Goal: Transaction & Acquisition: Purchase product/service

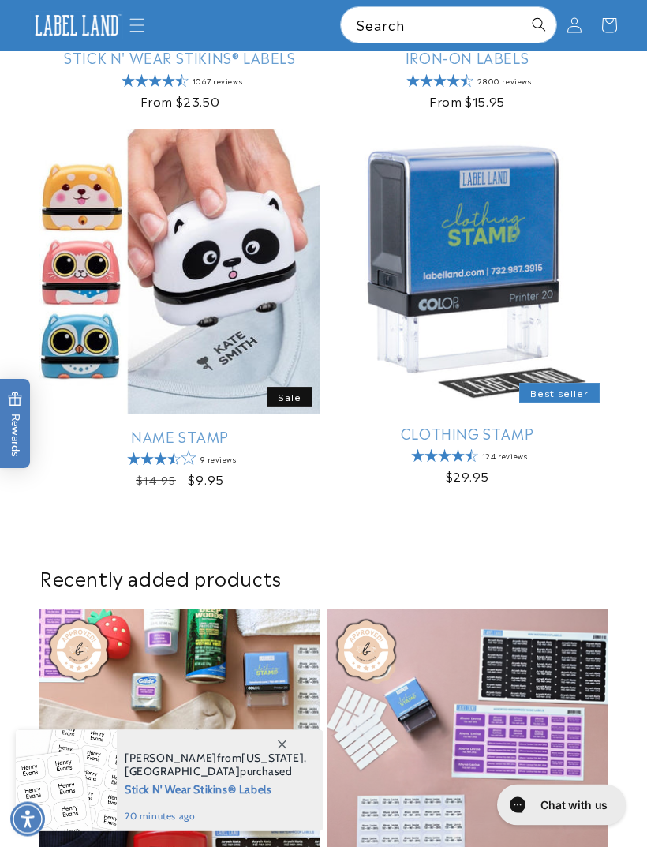
scroll to position [646, 0]
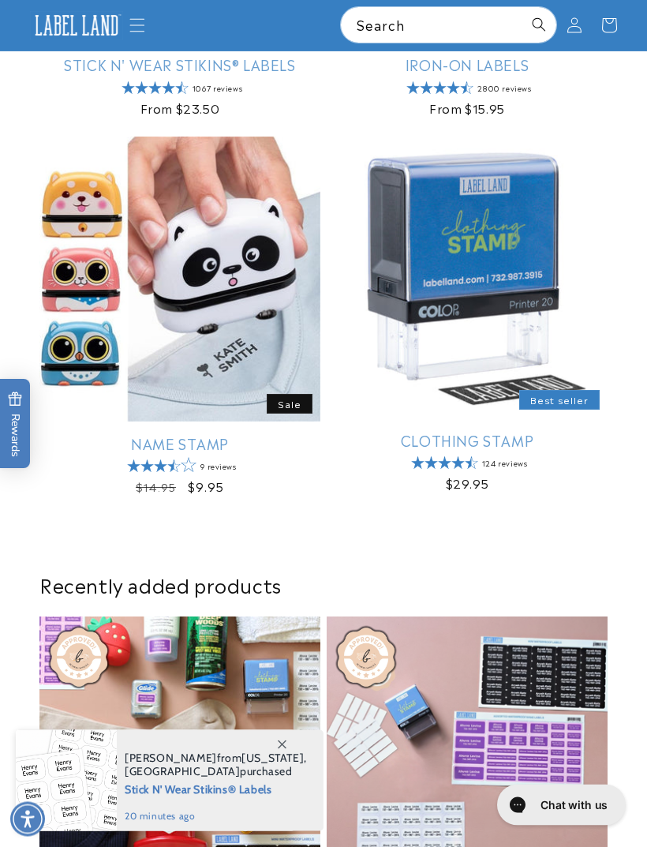
click at [123, 19] on img at bounding box center [77, 25] width 94 height 29
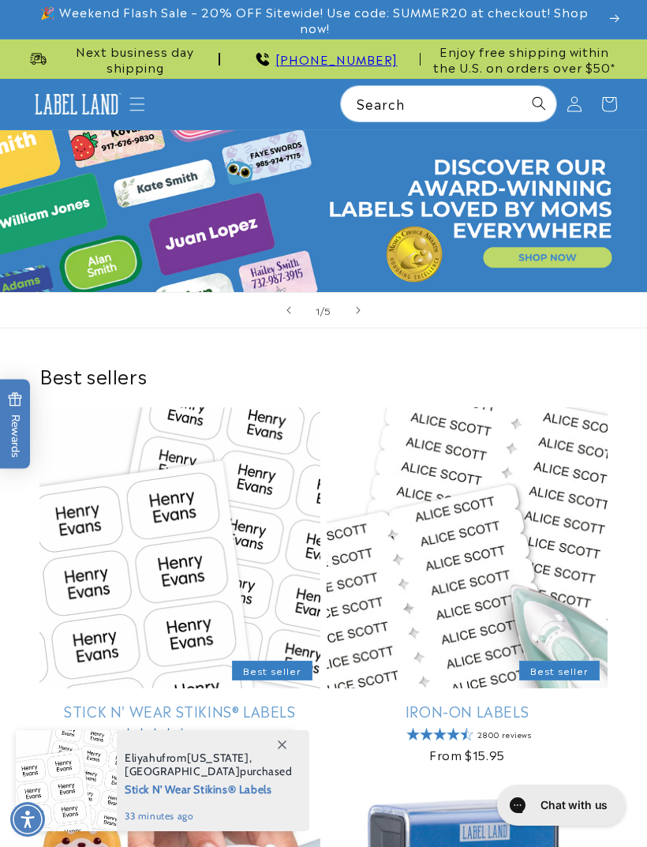
click at [135, 97] on icon "Menu" at bounding box center [137, 104] width 16 height 16
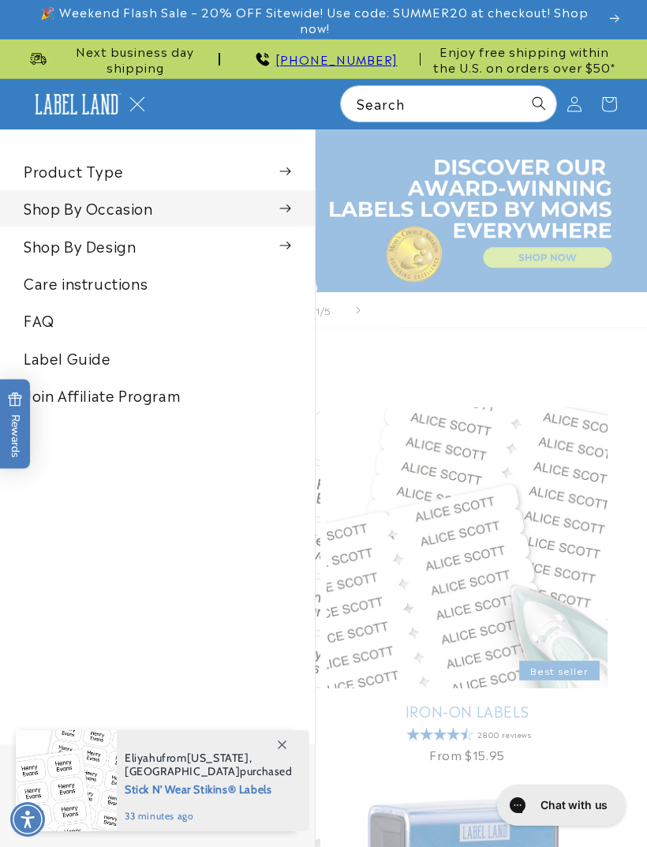
click at [294, 211] on summary "Shop By Occasion" at bounding box center [157, 208] width 315 height 36
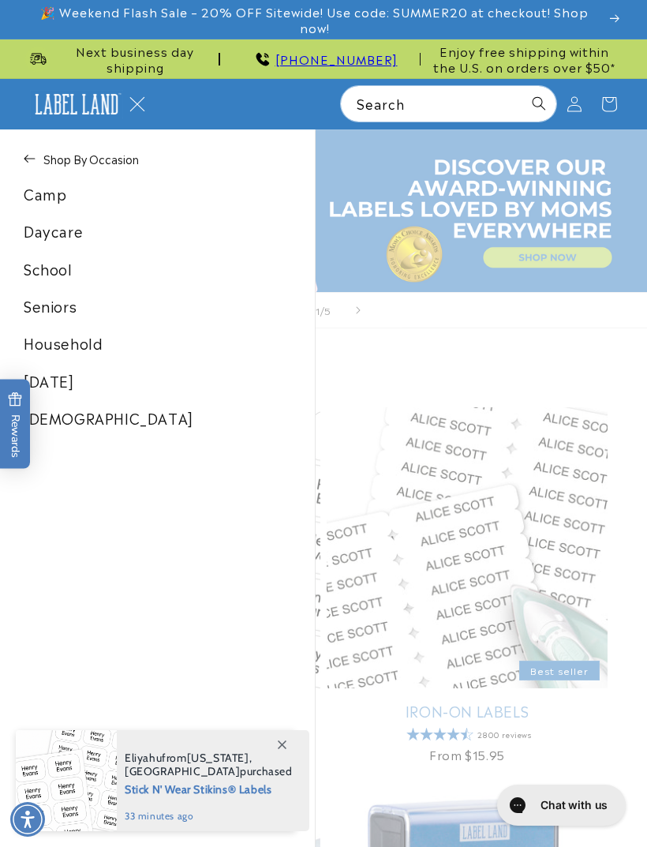
click at [47, 275] on link "School" at bounding box center [157, 269] width 315 height 36
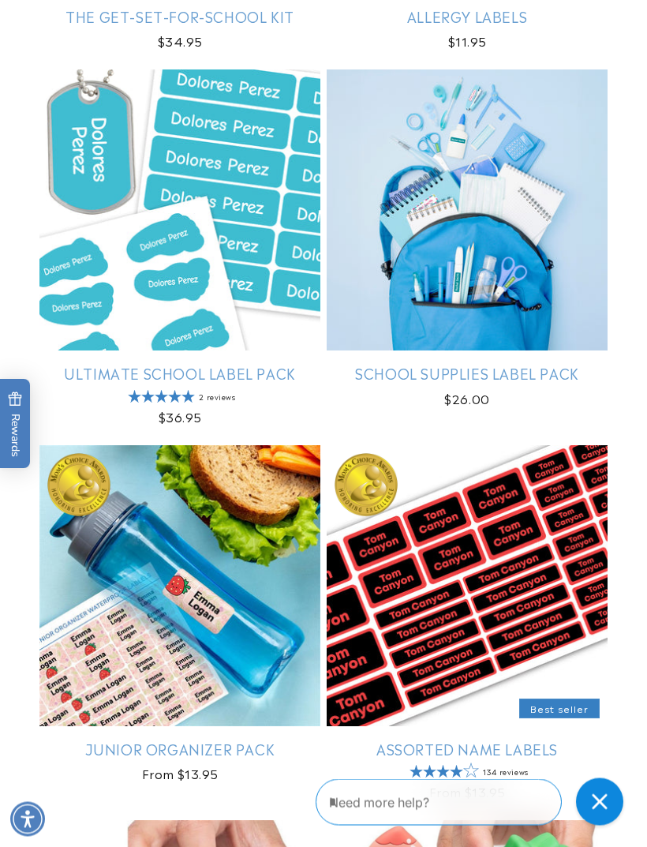
scroll to position [567, 0]
click at [122, 739] on link "Junior Organizer Pack" at bounding box center [179, 748] width 281 height 18
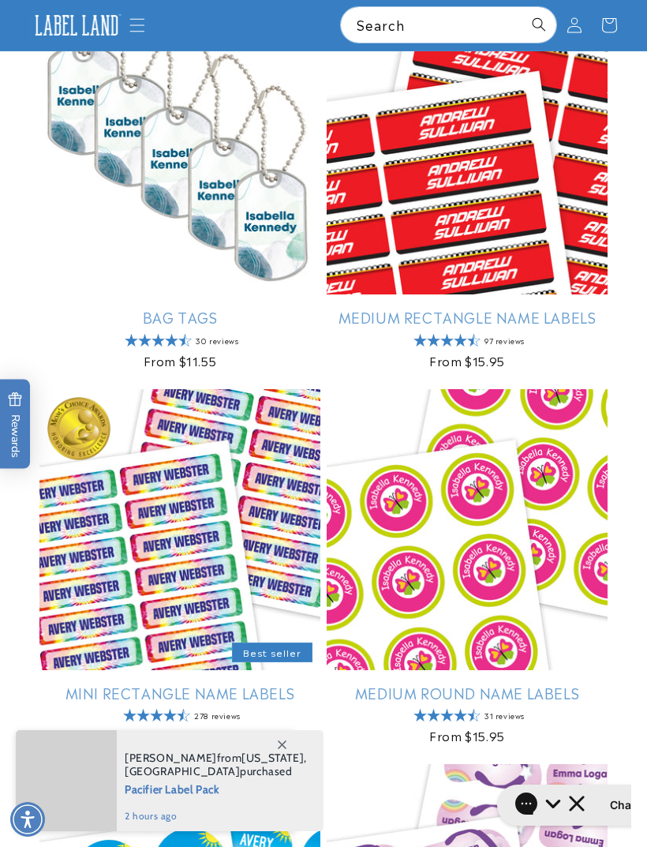
scroll to position [1748, 0]
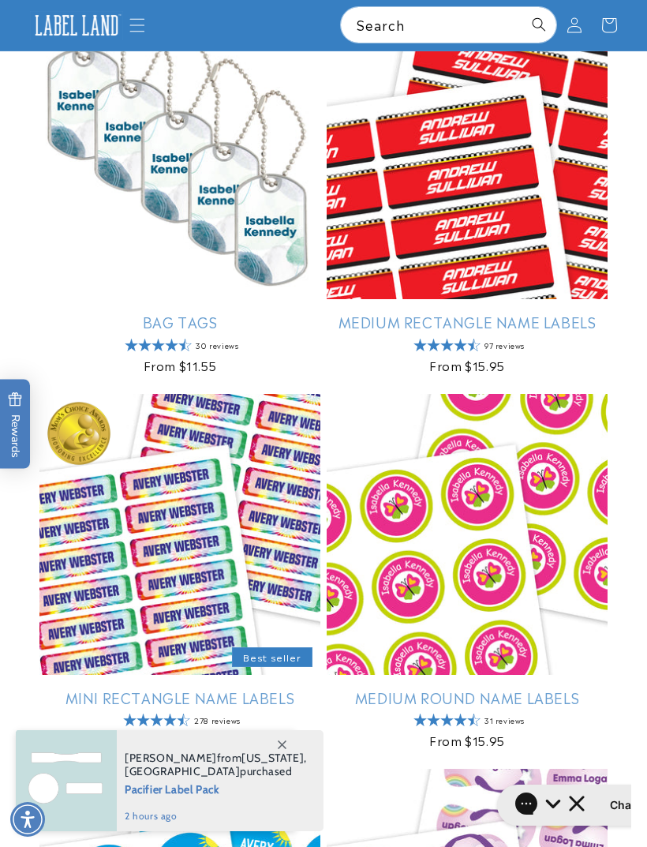
click at [141, 688] on link "Mini Rectangle Name Labels" at bounding box center [179, 697] width 281 height 18
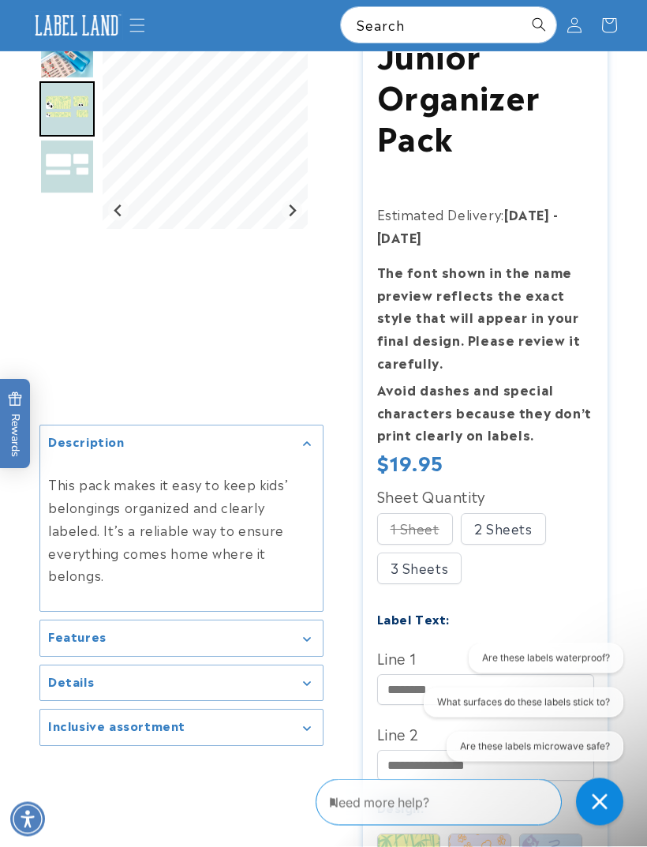
scroll to position [118, 0]
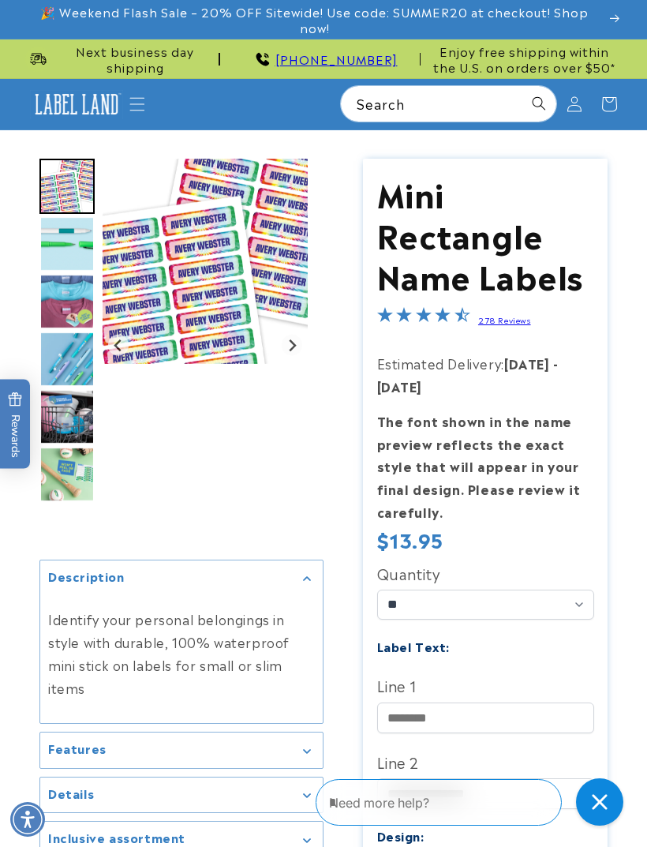
click at [160, 286] on img "Gallery Viewer" at bounding box center [205, 261] width 205 height 205
click at [51, 241] on img "Go to slide 2" at bounding box center [66, 243] width 55 height 55
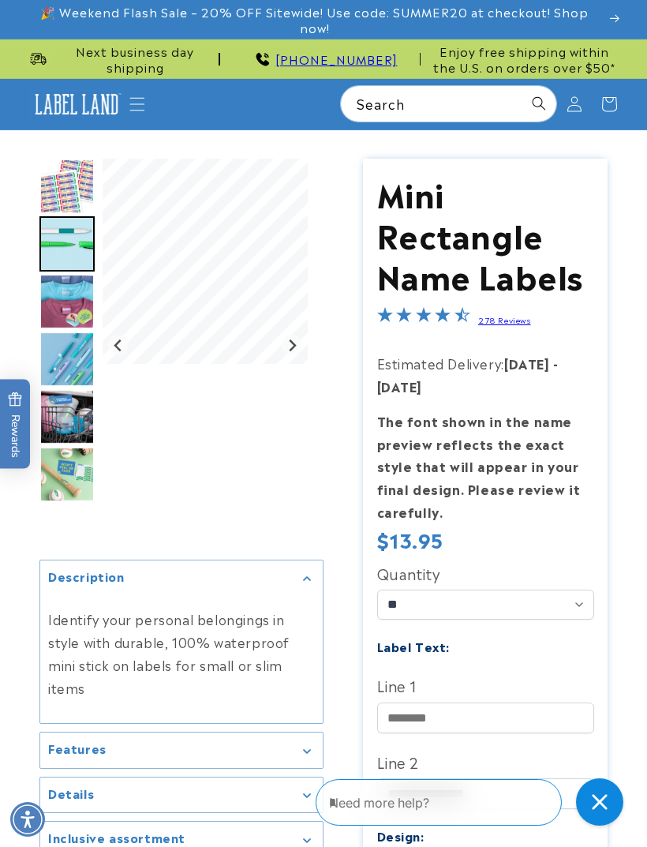
click at [58, 295] on img "Go to slide 3" at bounding box center [66, 301] width 55 height 55
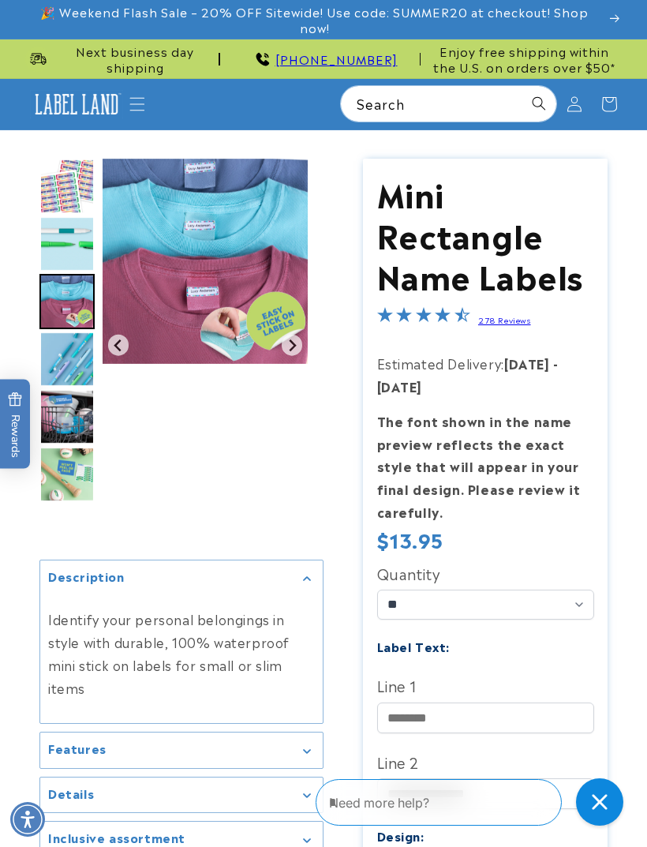
click at [58, 357] on img "Go to slide 4" at bounding box center [66, 358] width 55 height 55
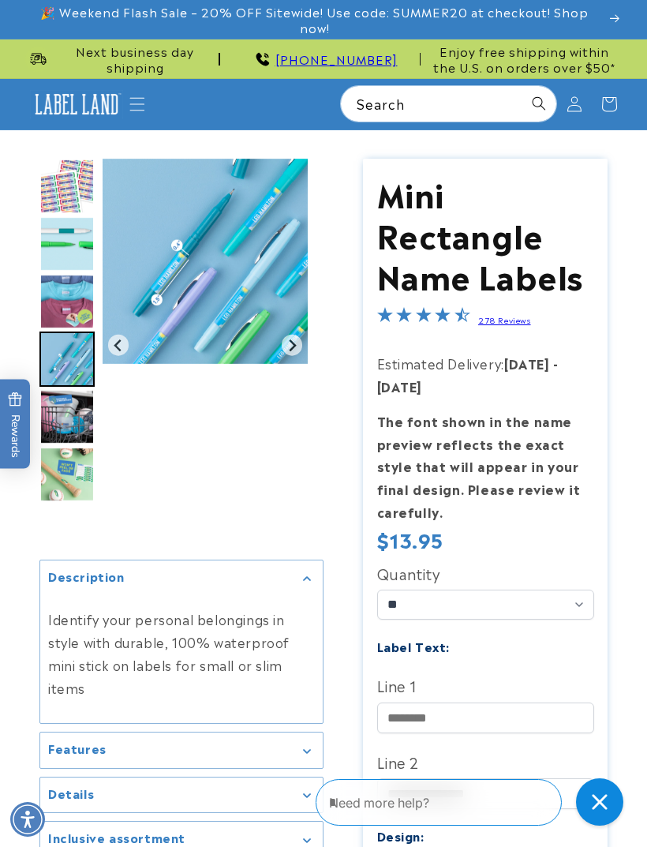
click at [61, 414] on img "Go to slide 5" at bounding box center [66, 416] width 55 height 55
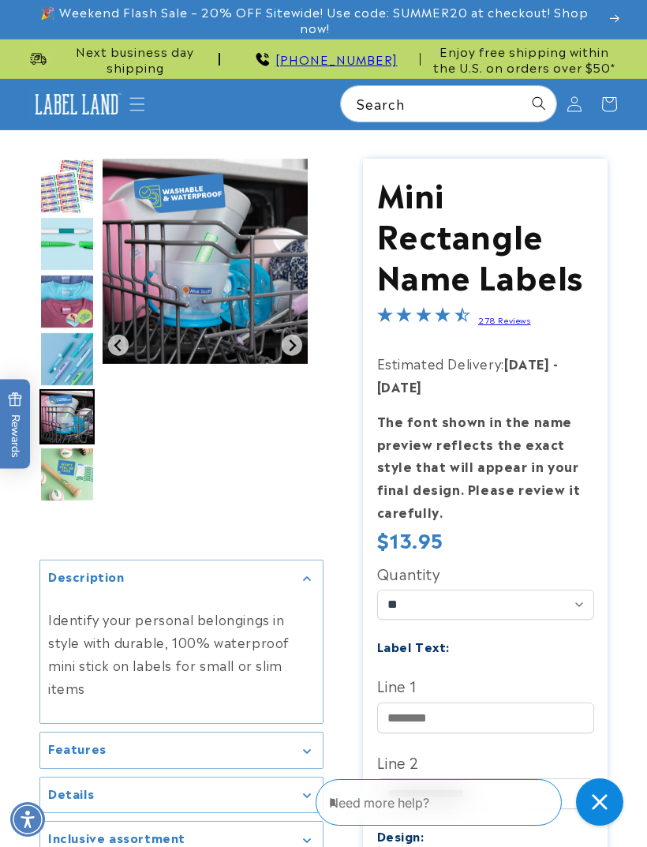
click at [59, 471] on img "Go to slide 6" at bounding box center [66, 474] width 55 height 55
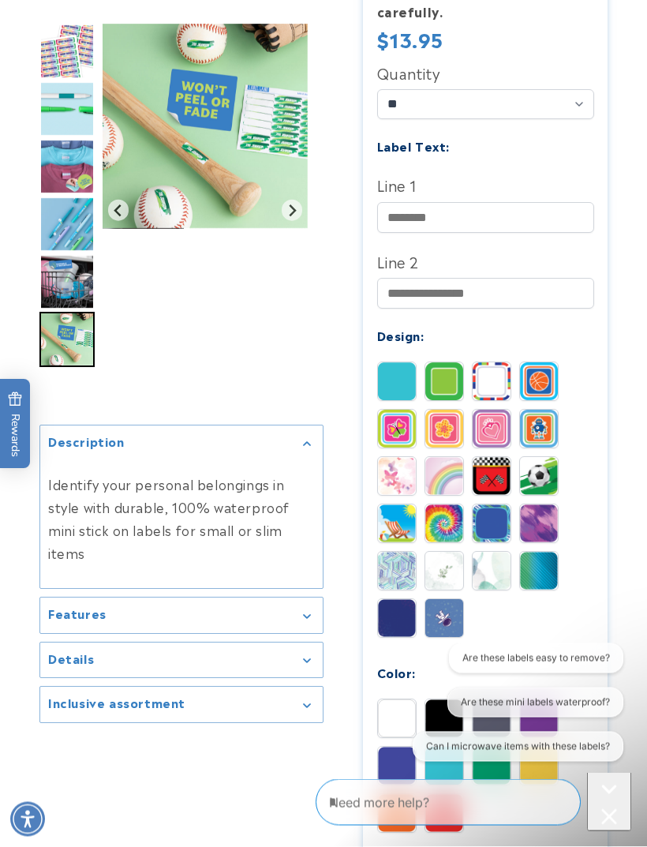
scroll to position [502, 0]
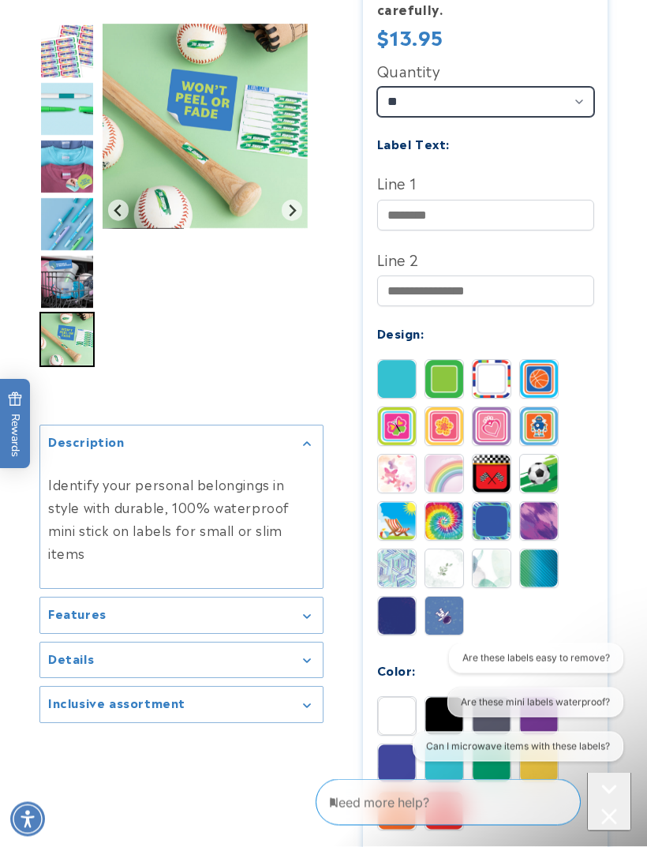
click at [540, 93] on select "** ** **" at bounding box center [485, 103] width 217 height 30
select select "**"
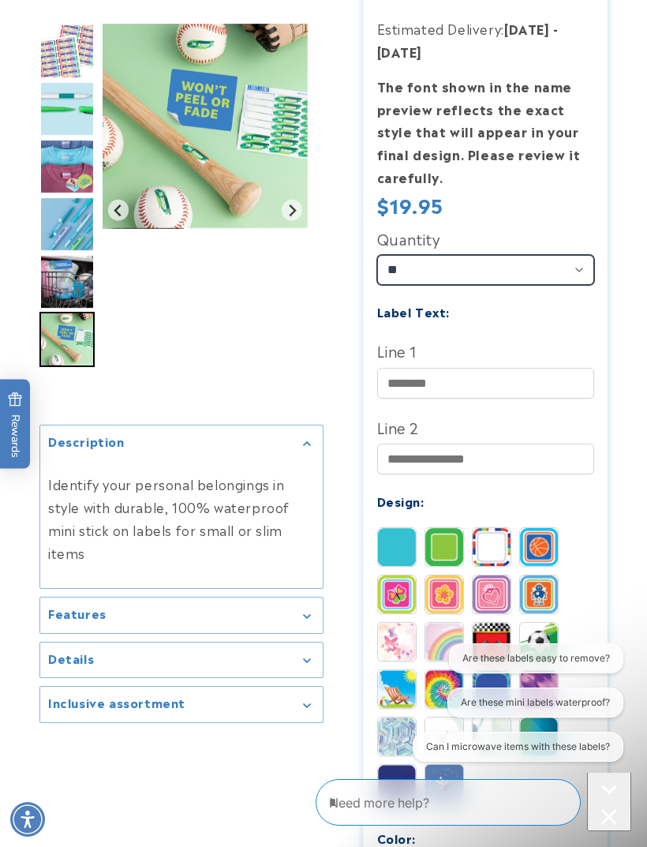
scroll to position [337, 0]
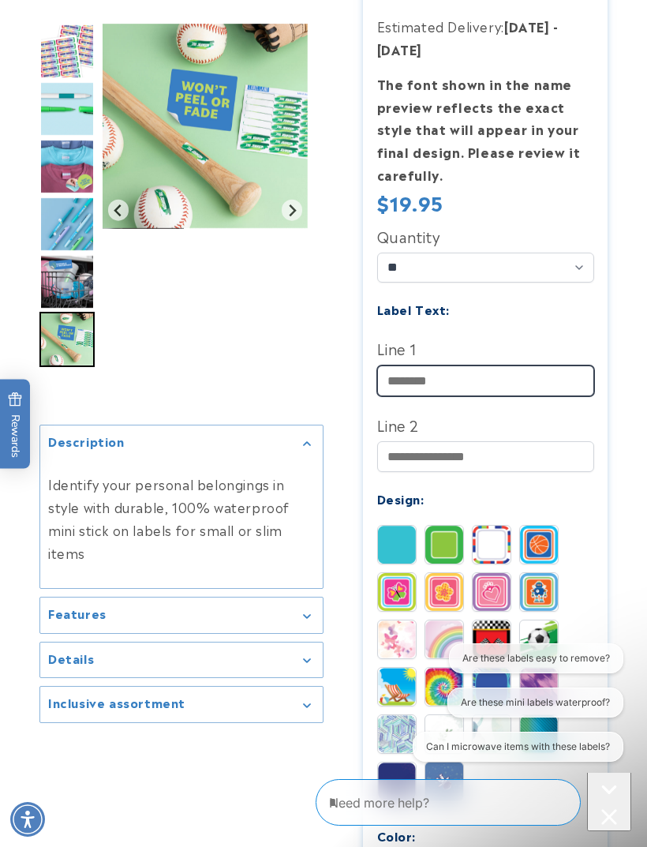
click at [497, 365] on input "Line 1" at bounding box center [485, 380] width 217 height 31
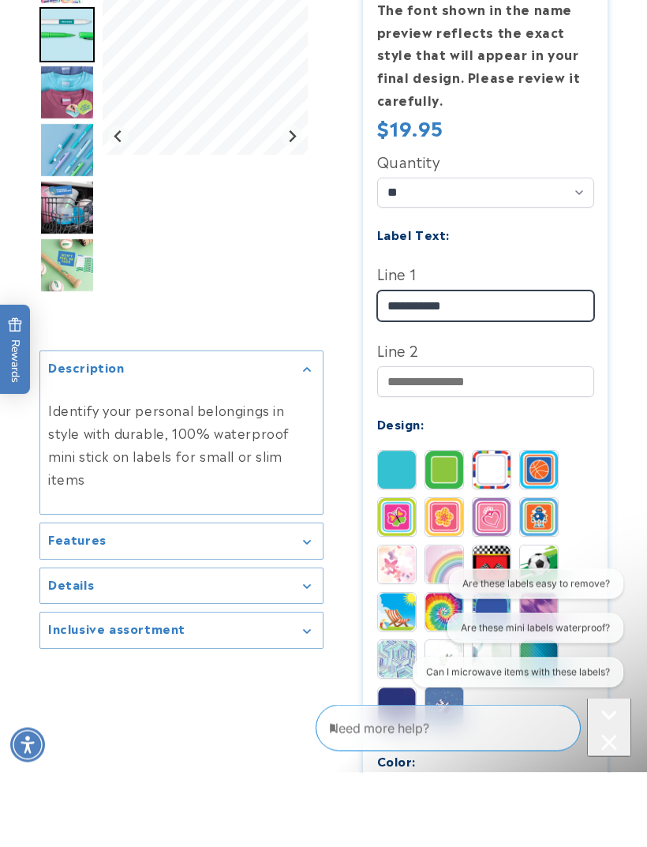
type input "**********"
click at [500, 526] on img at bounding box center [492, 545] width 38 height 38
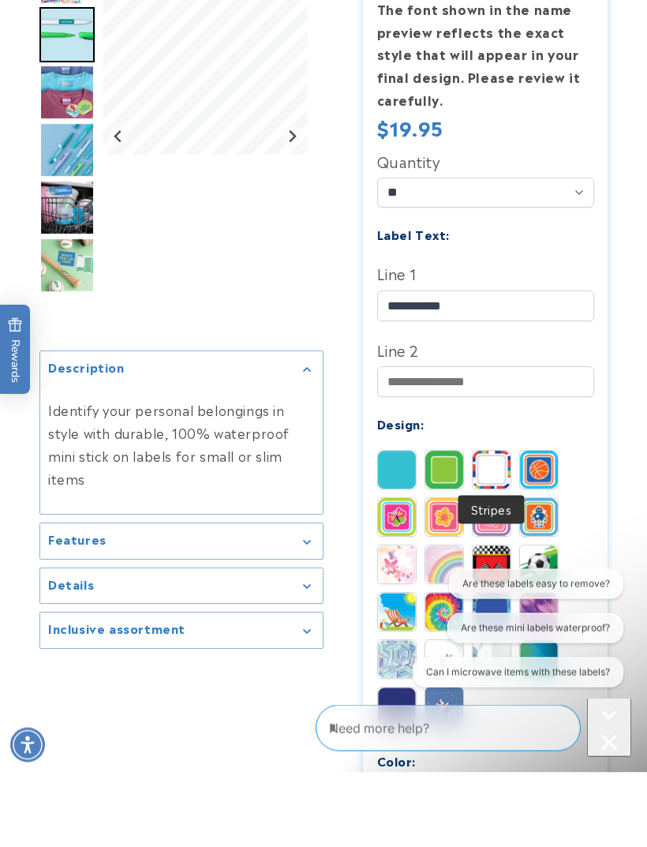
scroll to position [412, 0]
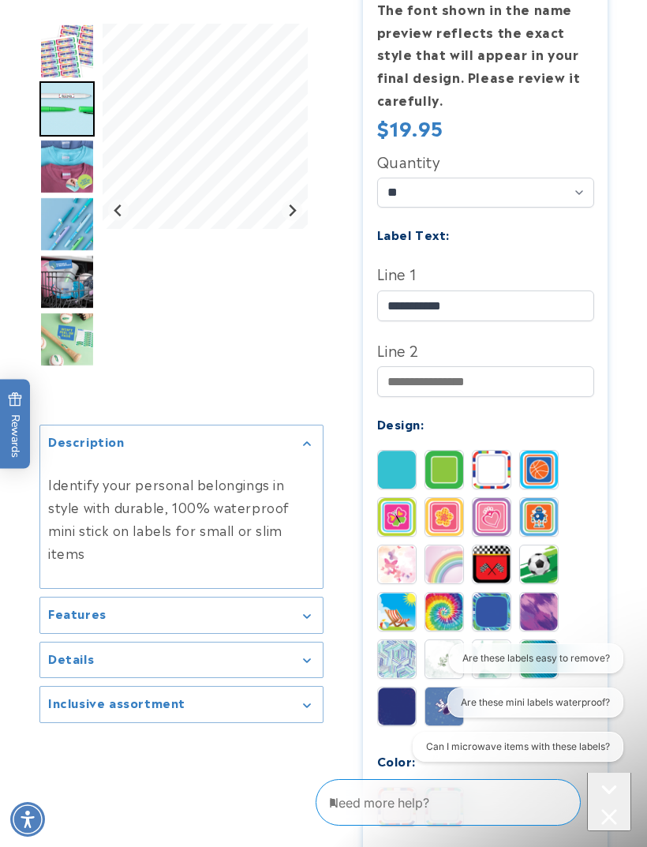
click at [551, 466] on img at bounding box center [539, 470] width 38 height 38
click at [547, 566] on img at bounding box center [539, 564] width 38 height 38
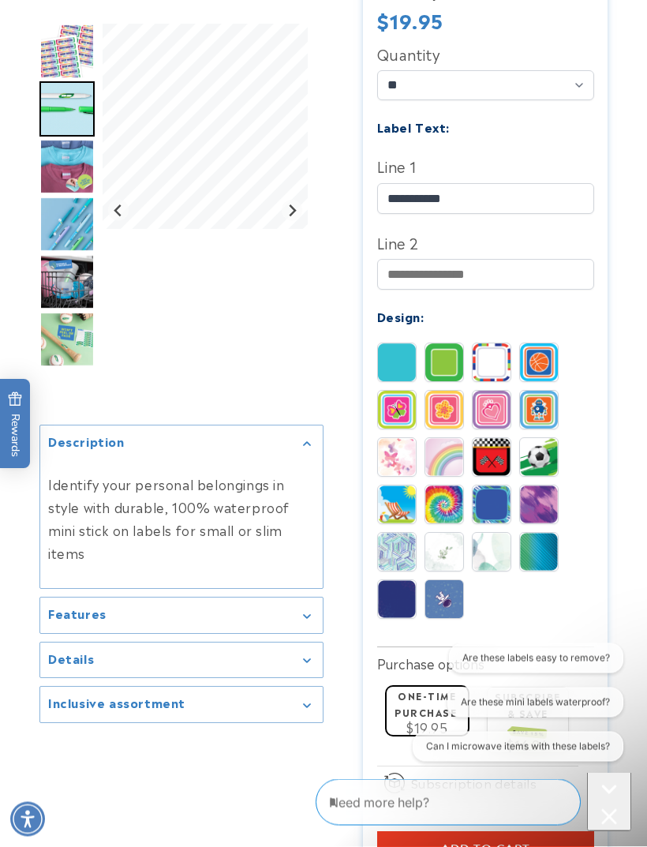
scroll to position [520, 0]
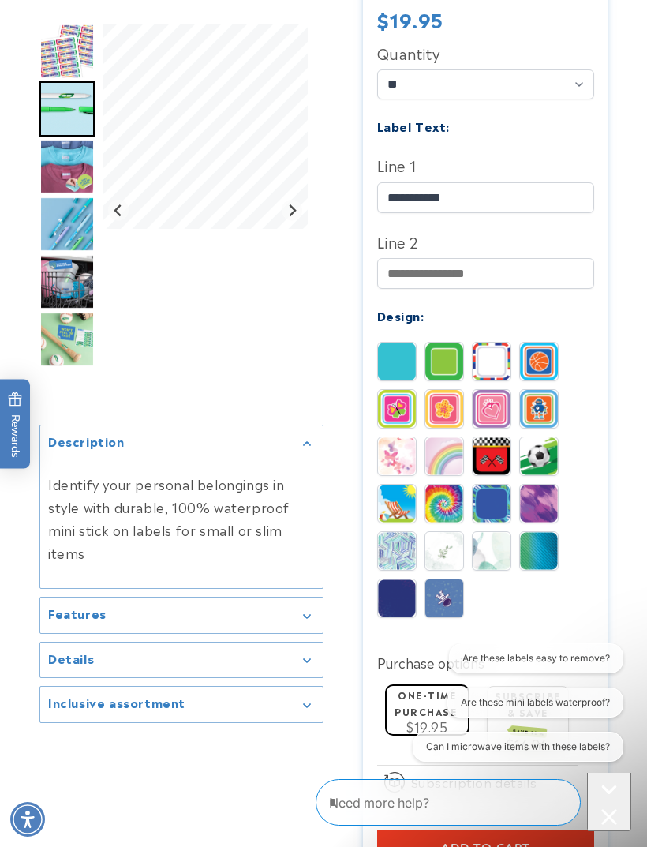
click at [504, 509] on img at bounding box center [492, 504] width 38 height 38
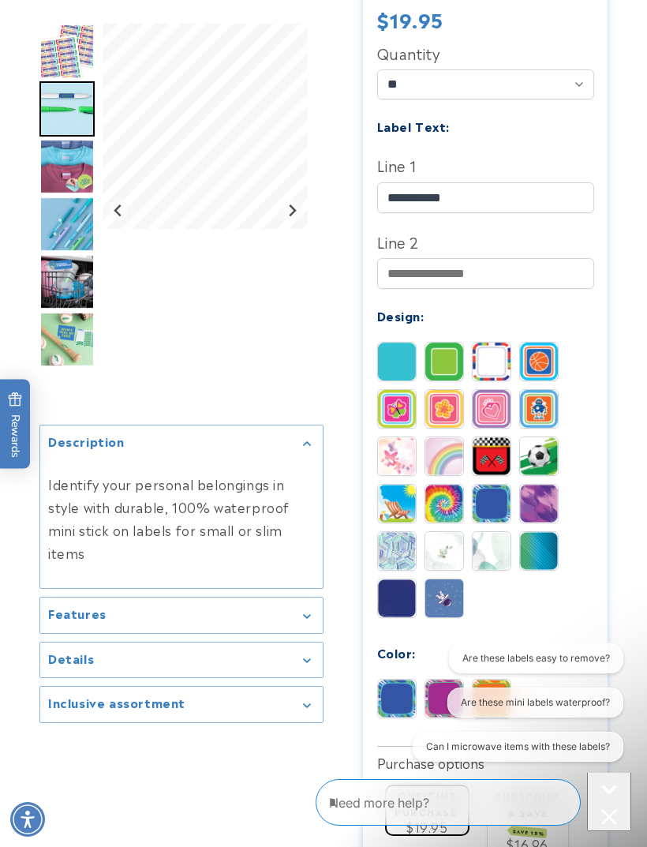
click at [407, 554] on img at bounding box center [397, 551] width 38 height 38
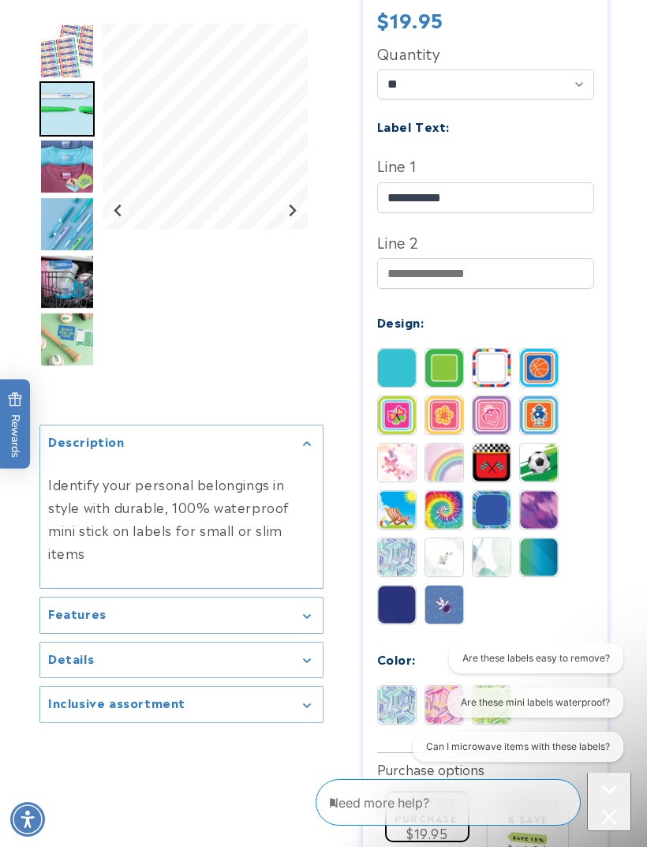
click at [496, 563] on img at bounding box center [492, 557] width 38 height 38
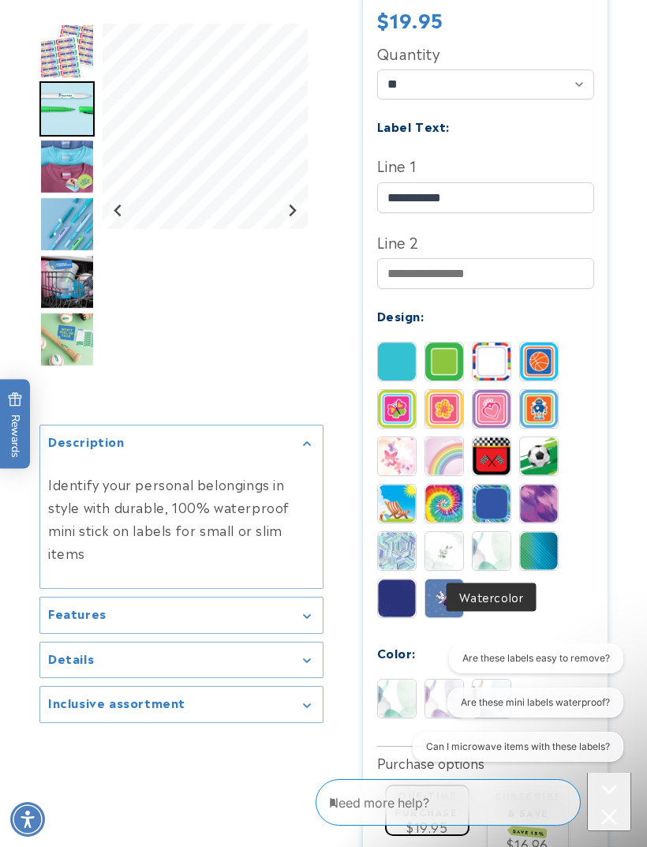
click at [546, 560] on img at bounding box center [539, 551] width 38 height 38
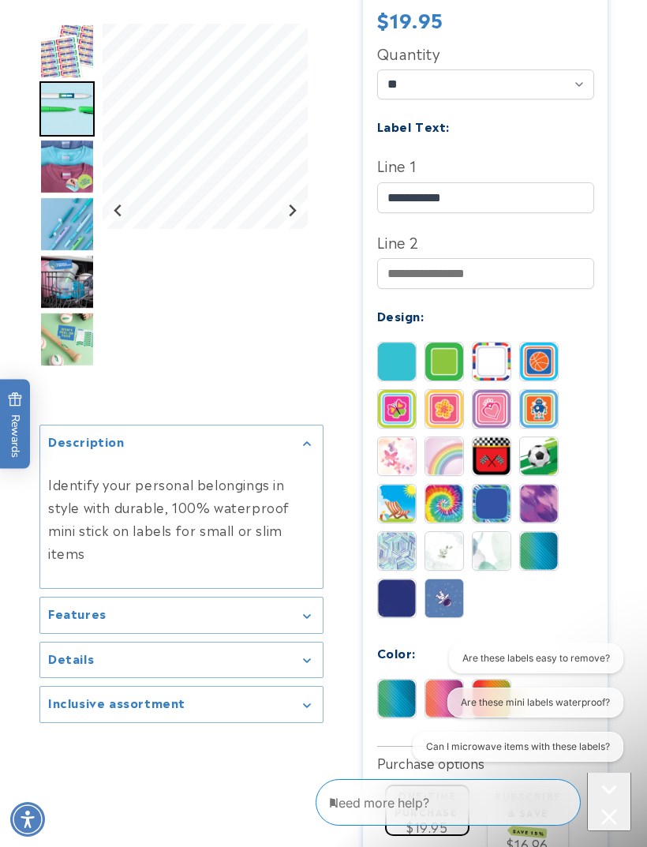
click at [406, 601] on img at bounding box center [397, 598] width 38 height 38
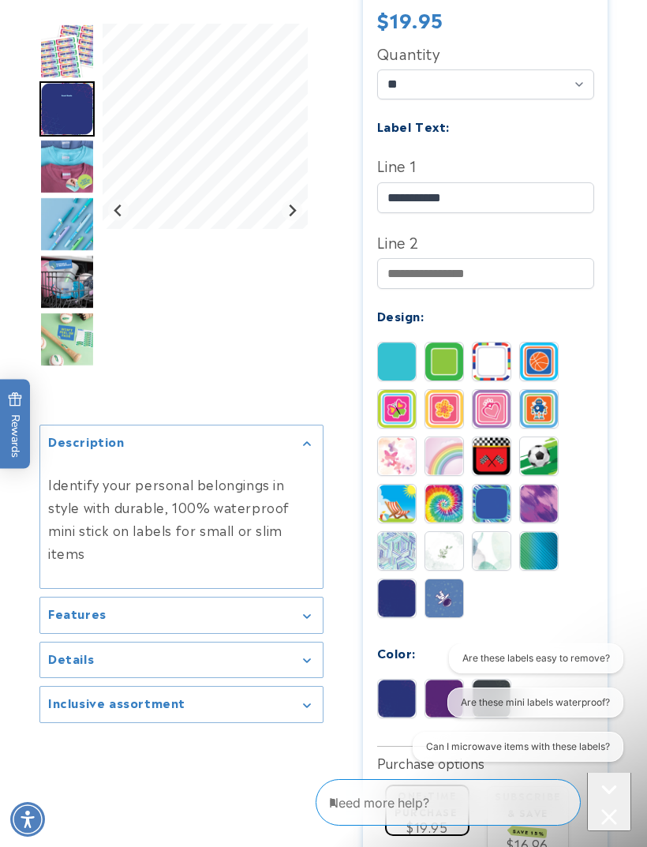
click at [450, 593] on img at bounding box center [444, 598] width 38 height 38
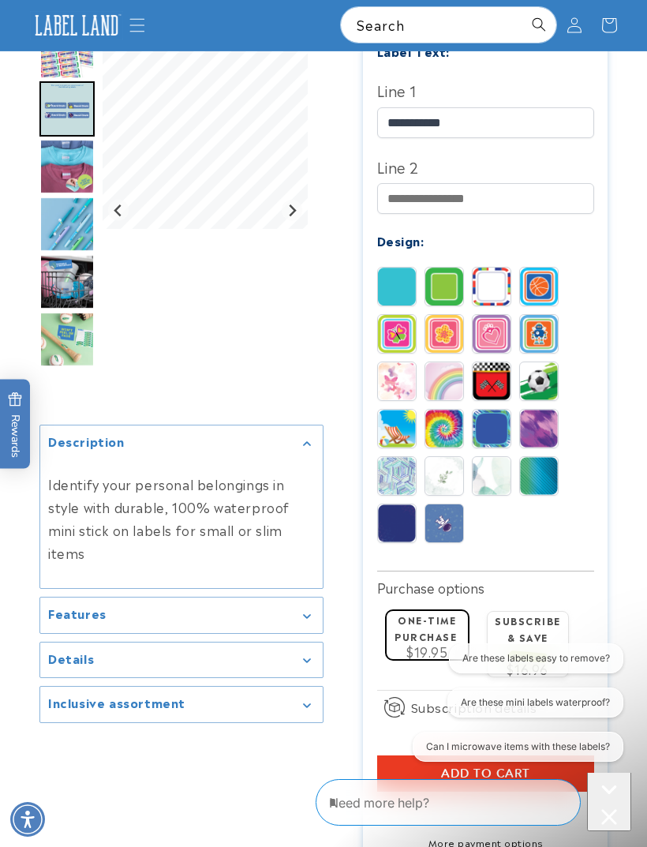
scroll to position [586, 0]
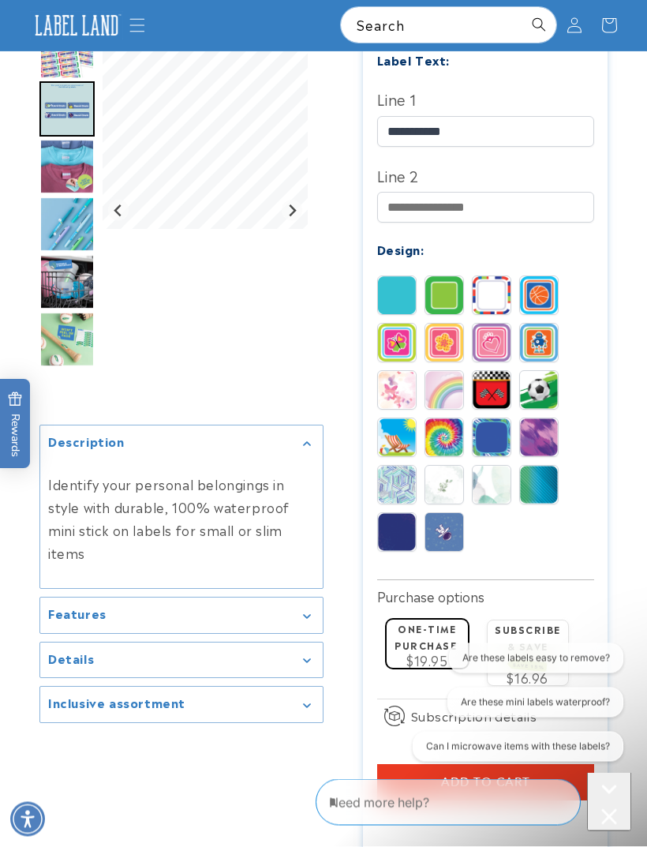
click at [537, 345] on img at bounding box center [539, 343] width 38 height 38
click at [543, 294] on img at bounding box center [539, 295] width 38 height 38
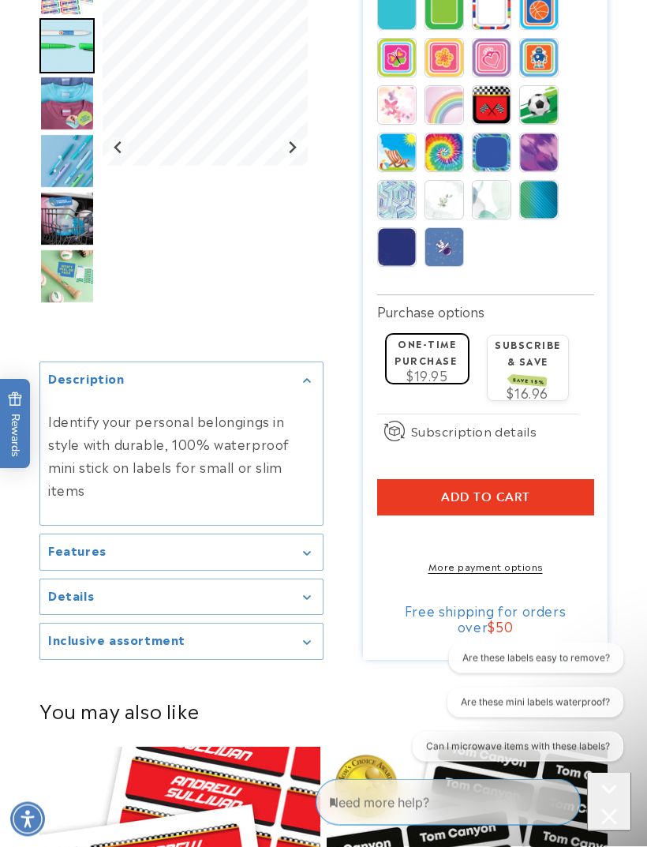
scroll to position [872, 0]
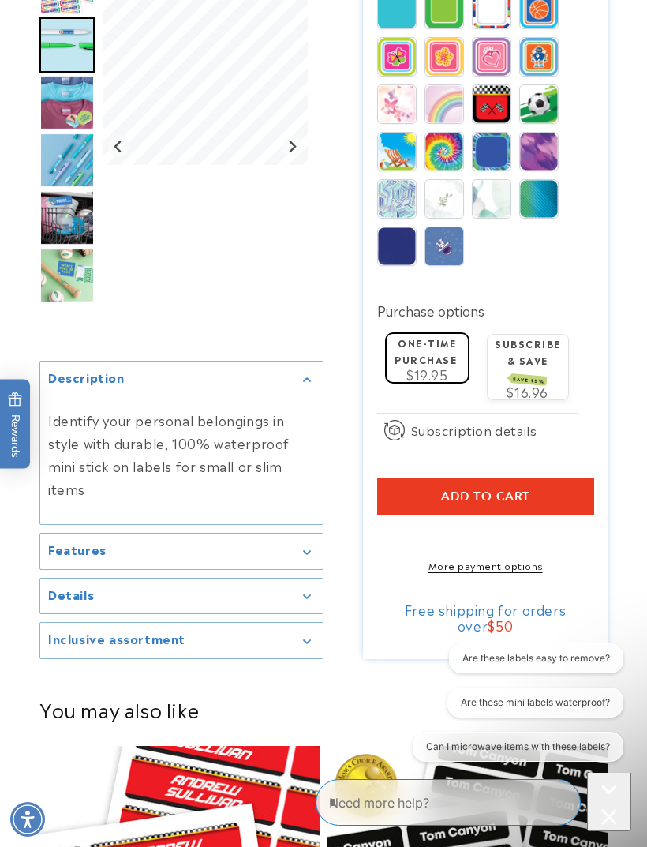
click at [522, 499] on span "Add to cart" at bounding box center [485, 496] width 89 height 14
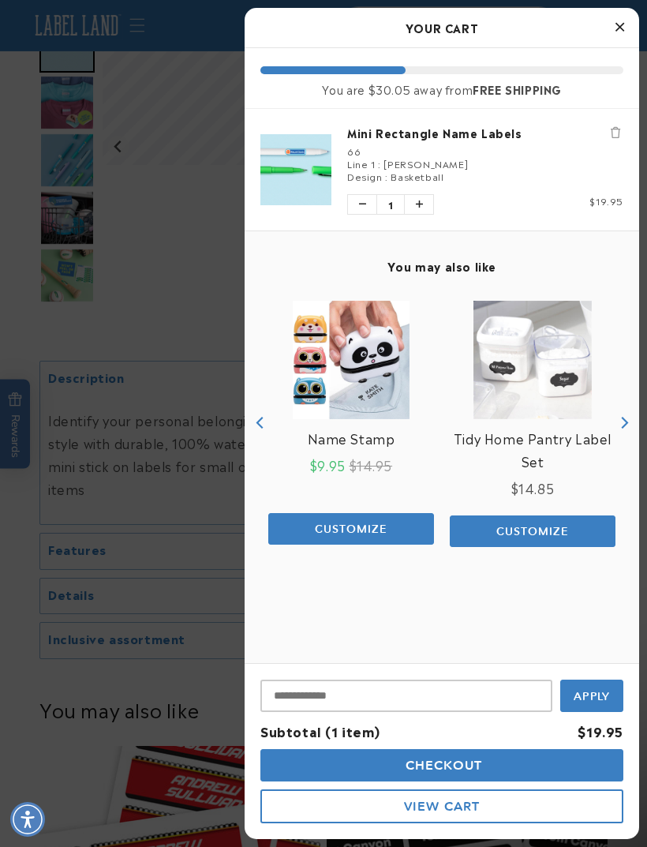
click at [163, 283] on div at bounding box center [323, 423] width 647 height 847
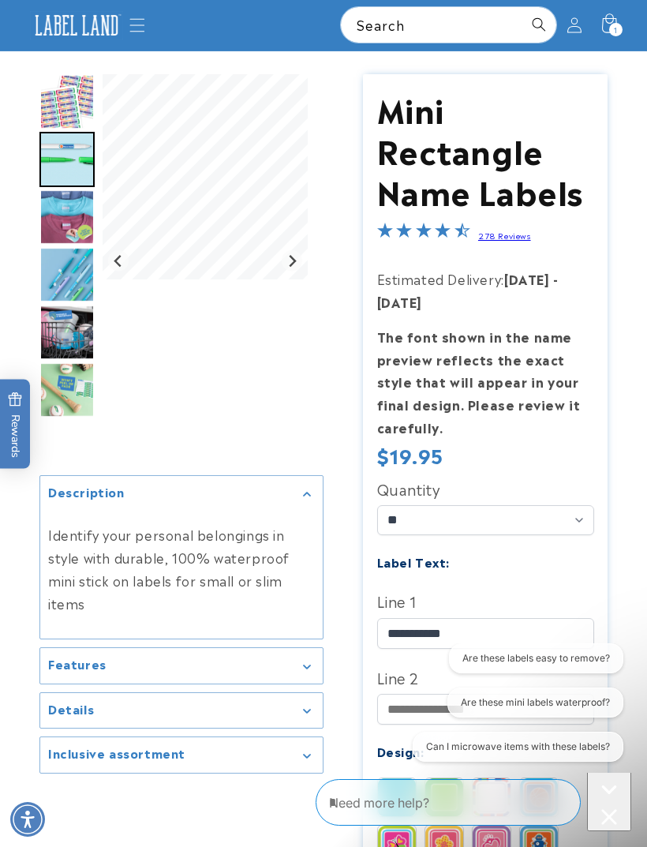
scroll to position [0, 0]
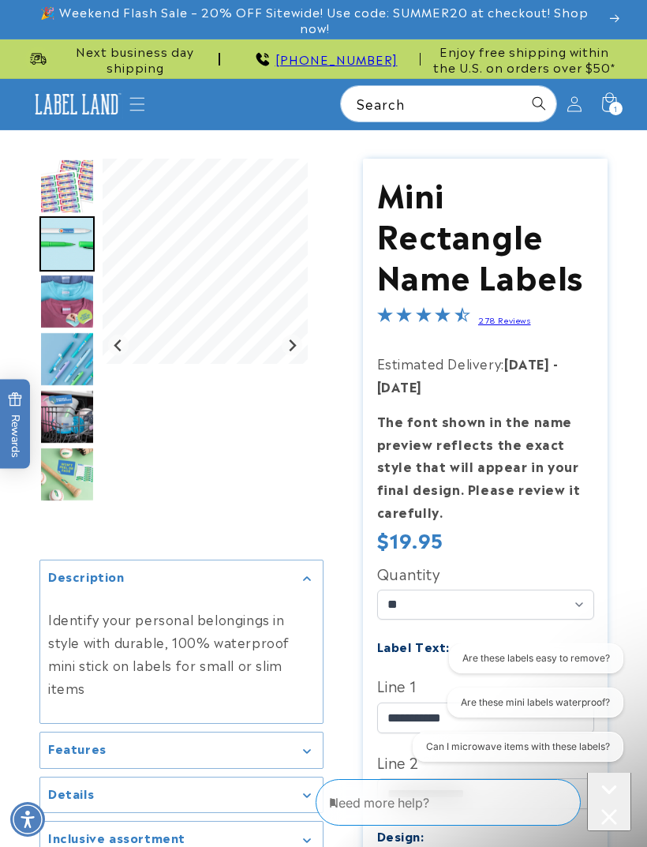
click at [612, 106] on div "1 1 item" at bounding box center [615, 108] width 13 height 13
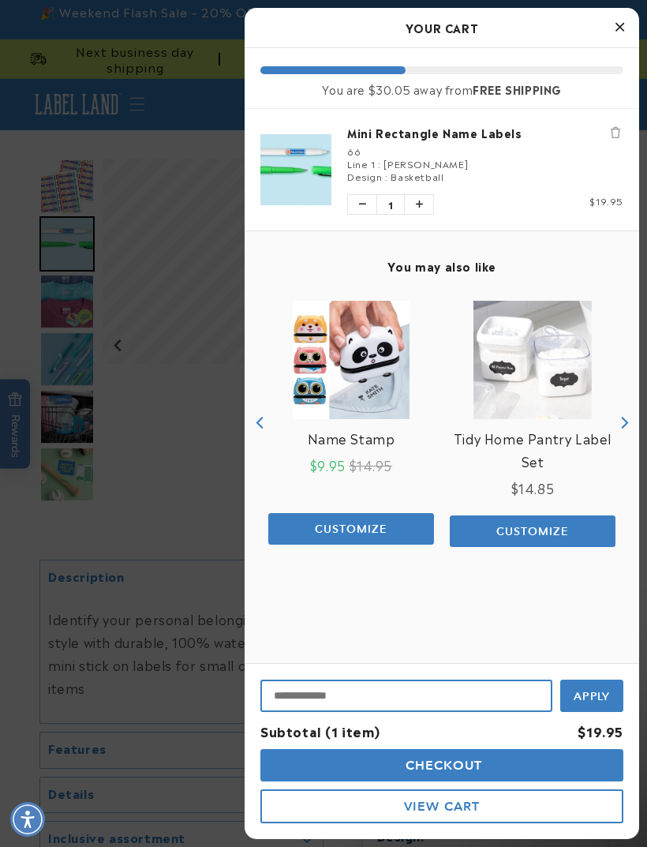
click at [473, 693] on input "Input Discount" at bounding box center [406, 696] width 292 height 32
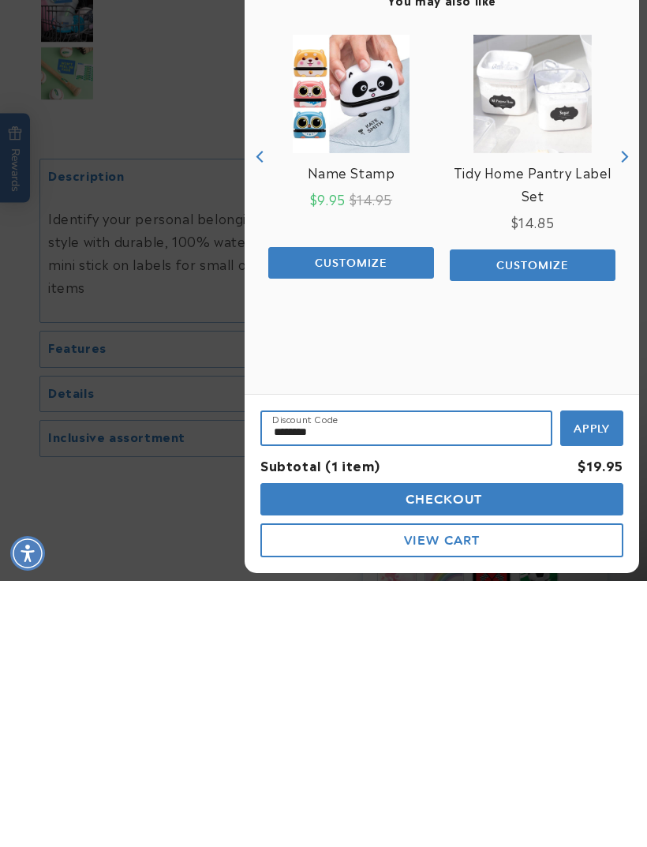
type input "********"
click at [99, 143] on div at bounding box center [323, 423] width 647 height 847
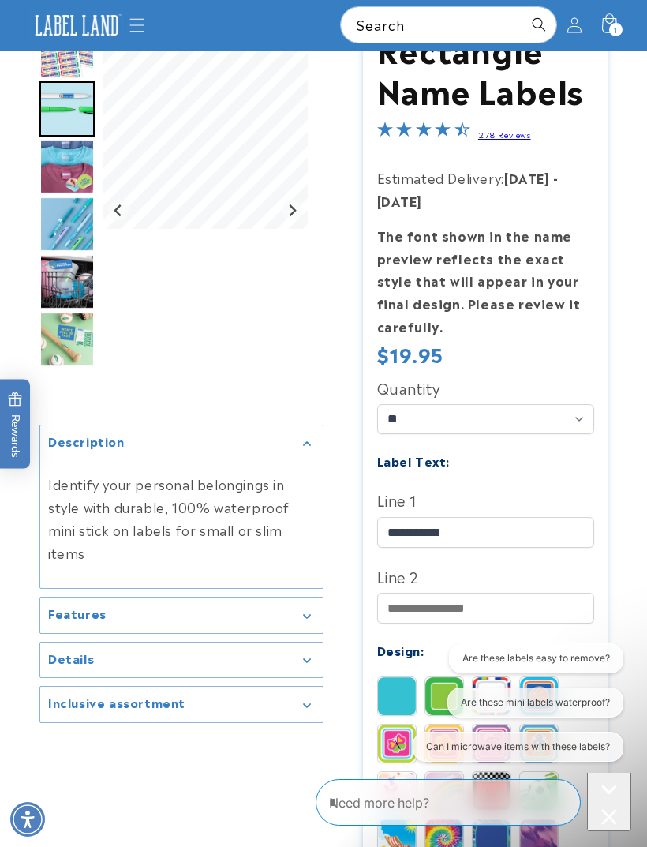
scroll to position [0, 0]
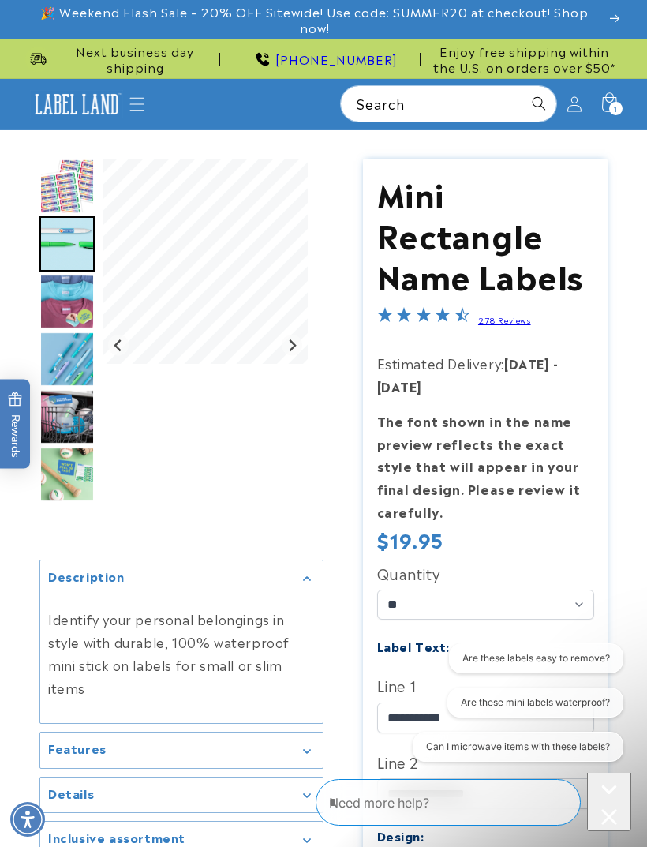
click at [620, 99] on icon at bounding box center [609, 104] width 35 height 35
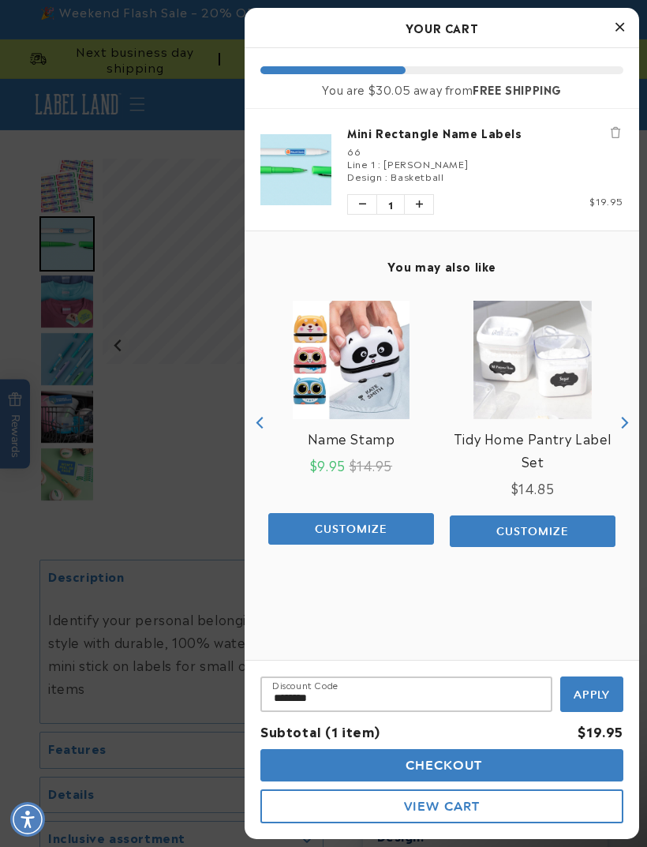
click at [594, 682] on button "Apply" at bounding box center [591, 694] width 63 height 36
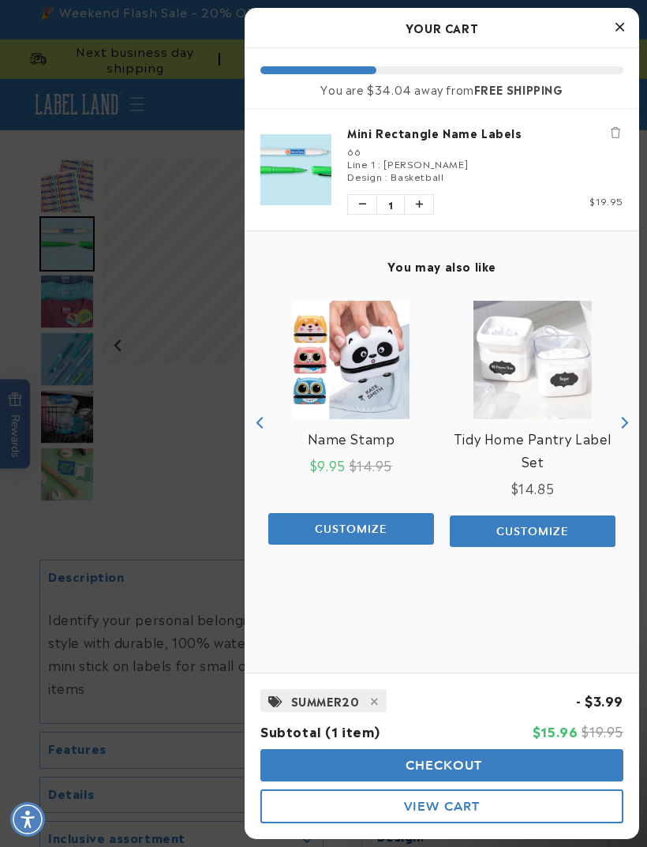
click at [510, 758] on button "Checkout" at bounding box center [441, 765] width 363 height 32
